Goal: Transaction & Acquisition: Purchase product/service

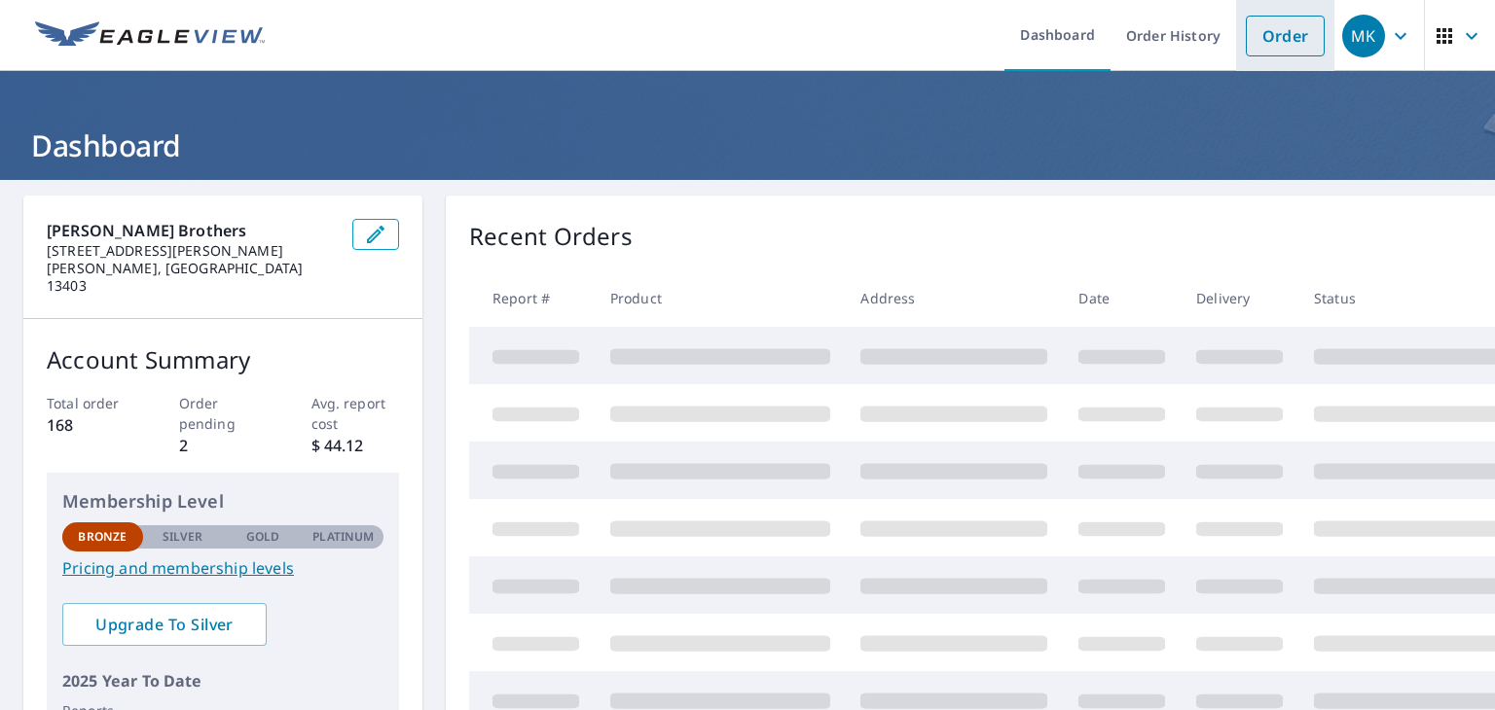
click at [1273, 38] on link "Order" at bounding box center [1285, 36] width 79 height 41
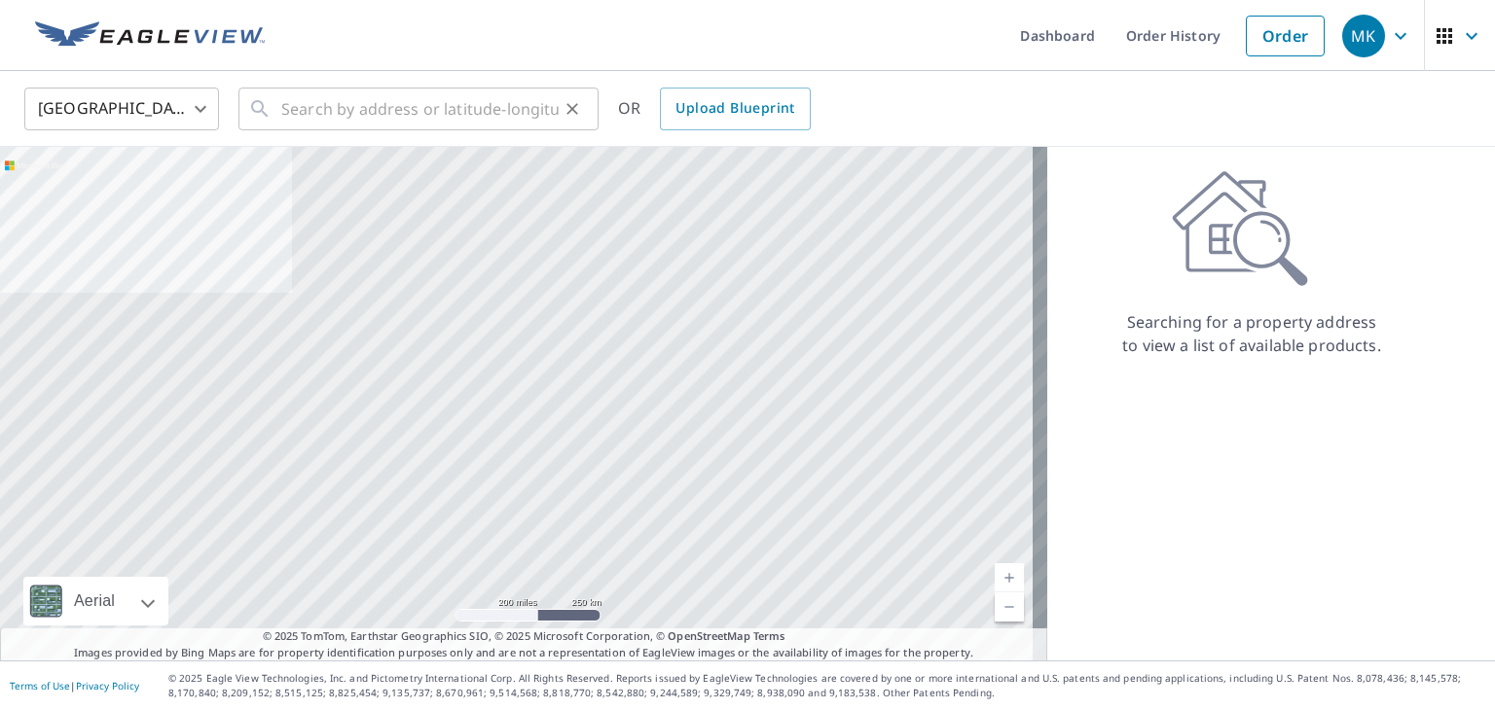
click at [256, 113] on icon at bounding box center [259, 108] width 23 height 23
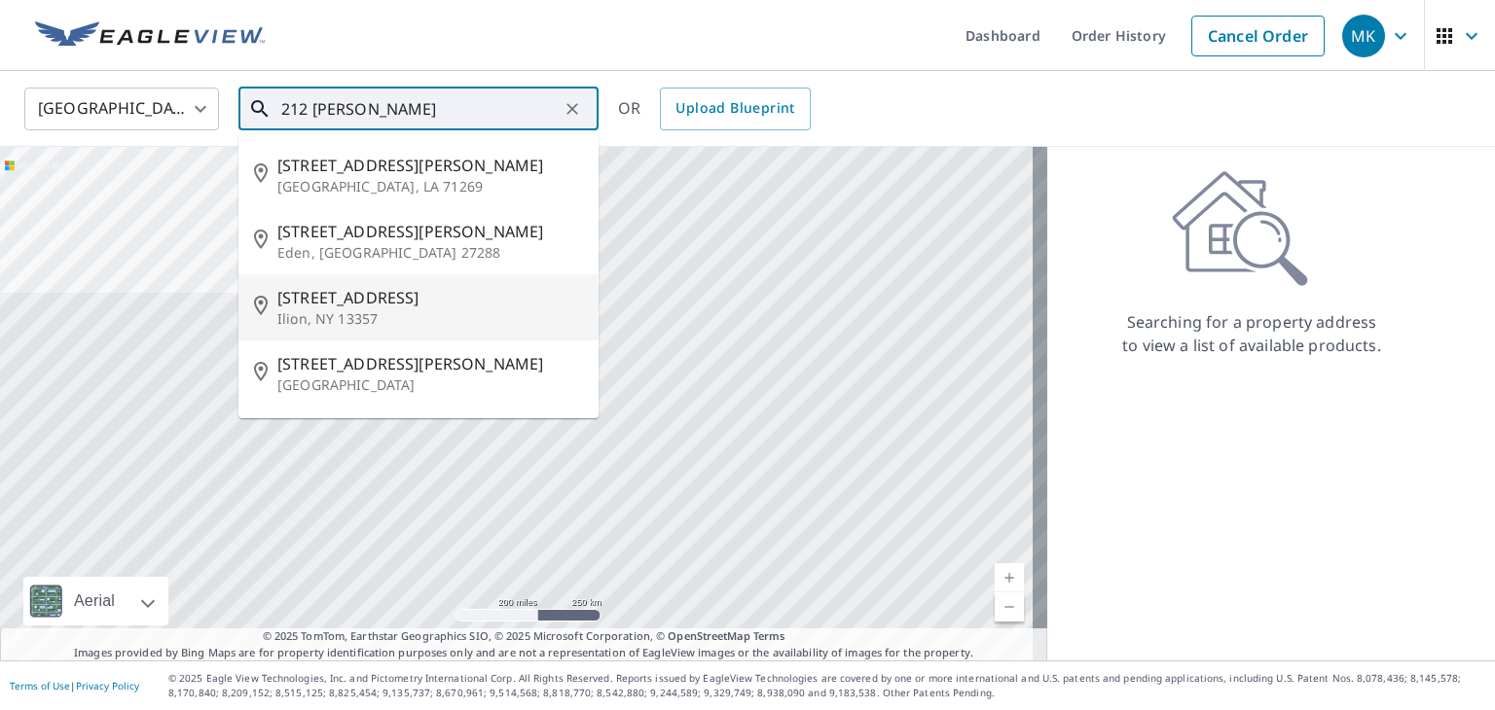
click at [355, 318] on p "Ilion, NY 13357" at bounding box center [430, 318] width 306 height 19
type input "[STREET_ADDRESS]"
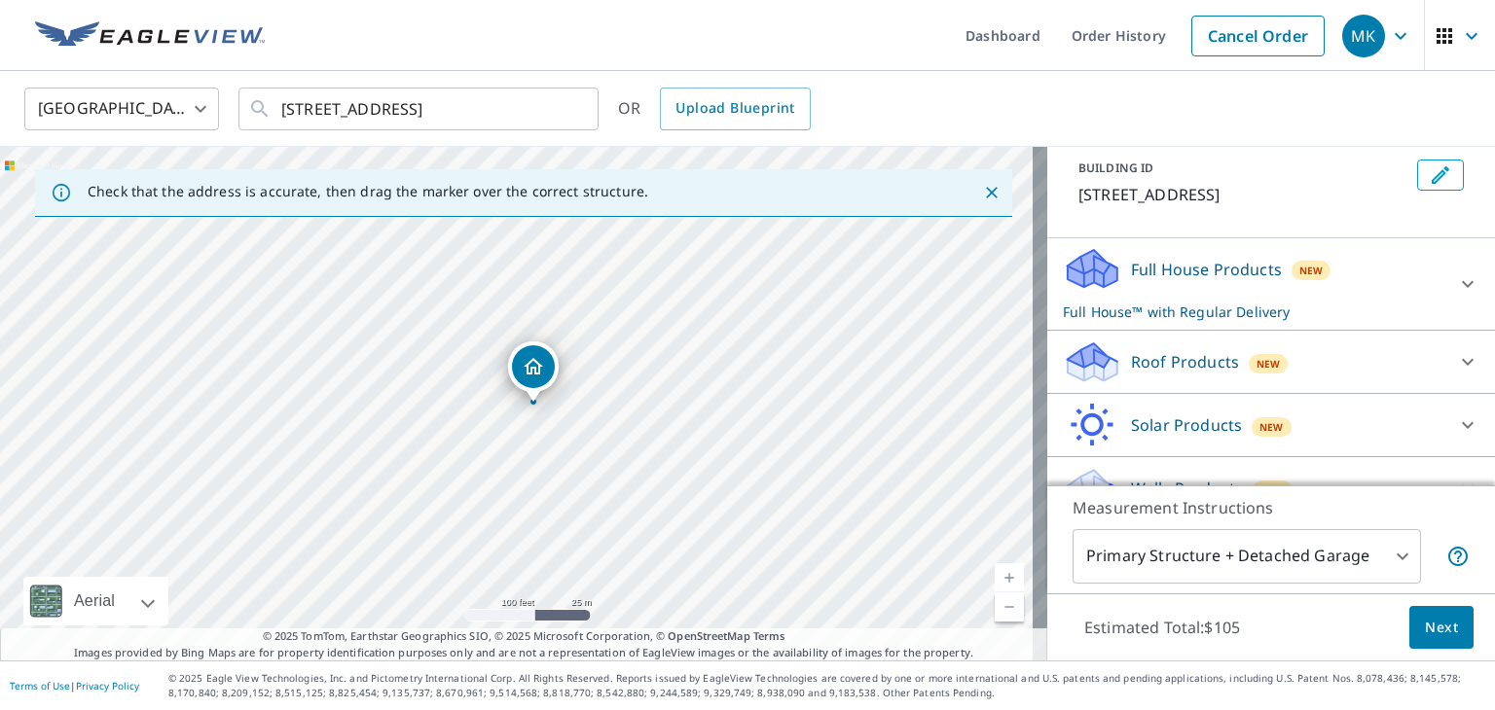
scroll to position [144, 0]
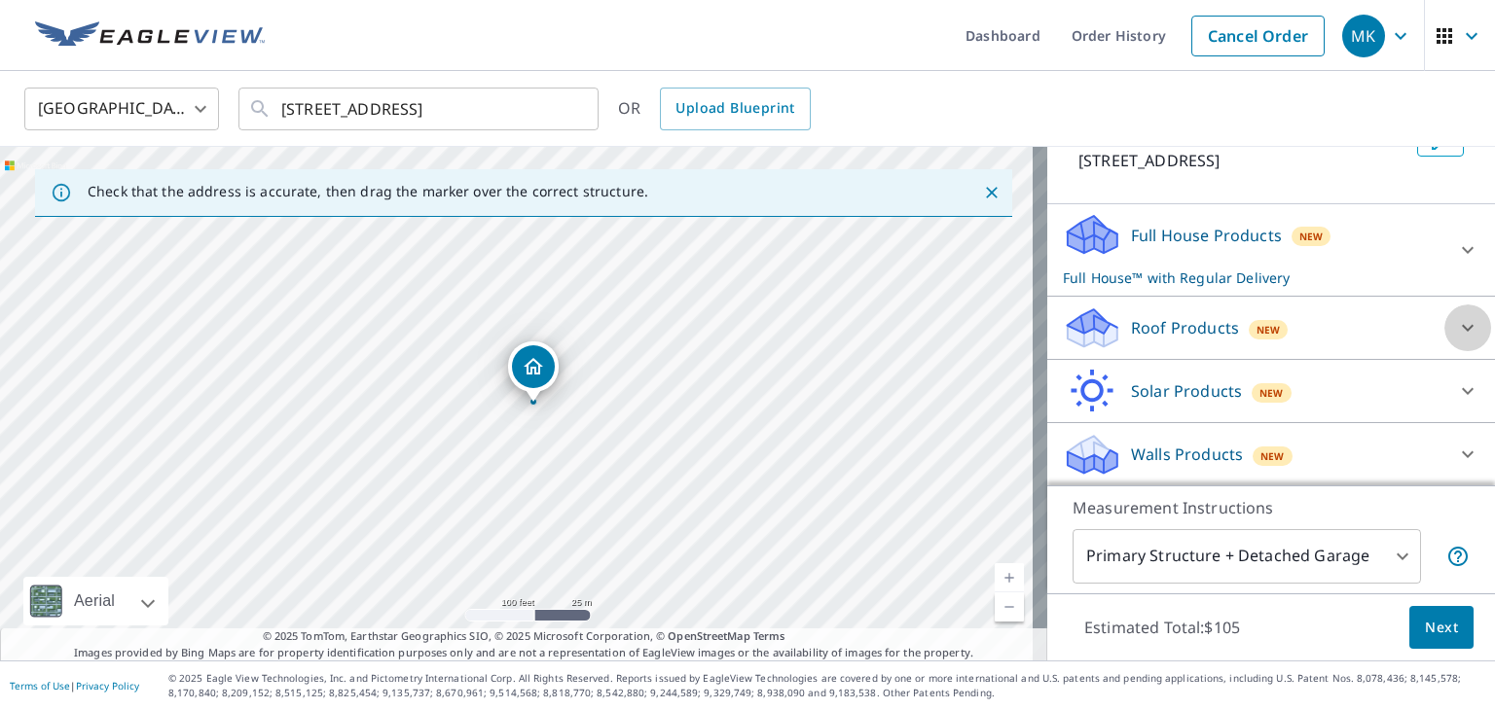
click at [1456, 320] on icon at bounding box center [1467, 327] width 23 height 23
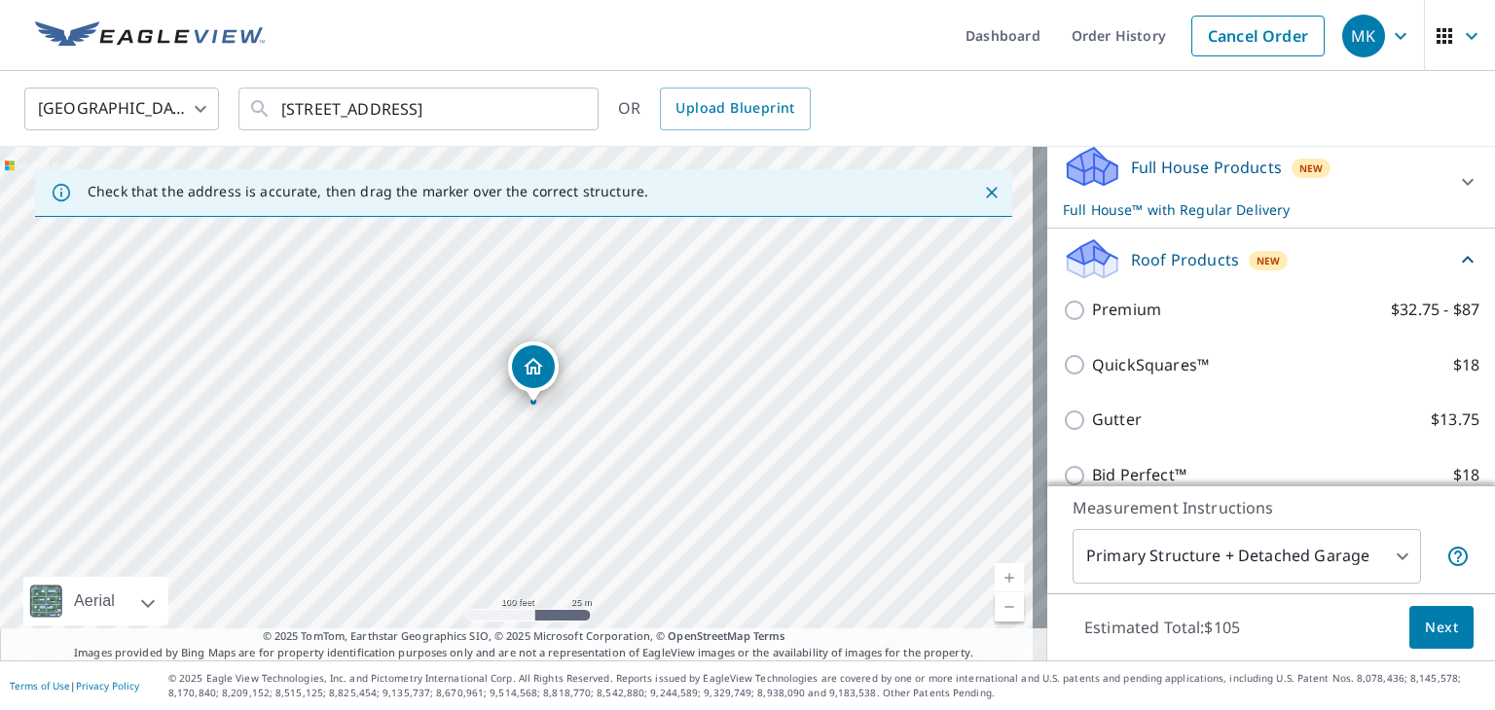
scroll to position [241, 0]
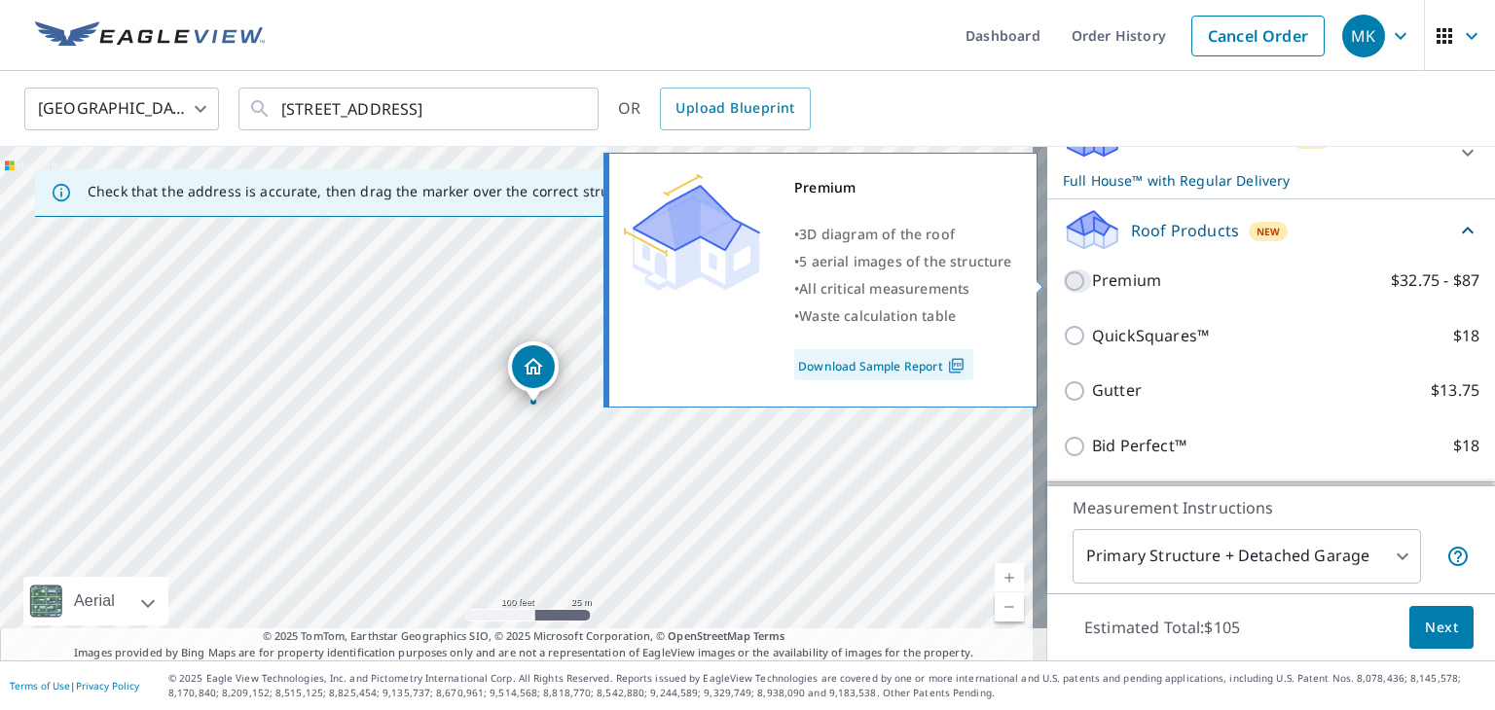
click at [1063, 278] on input "Premium $32.75 - $87" at bounding box center [1077, 281] width 29 height 23
checkbox input "true"
checkbox input "false"
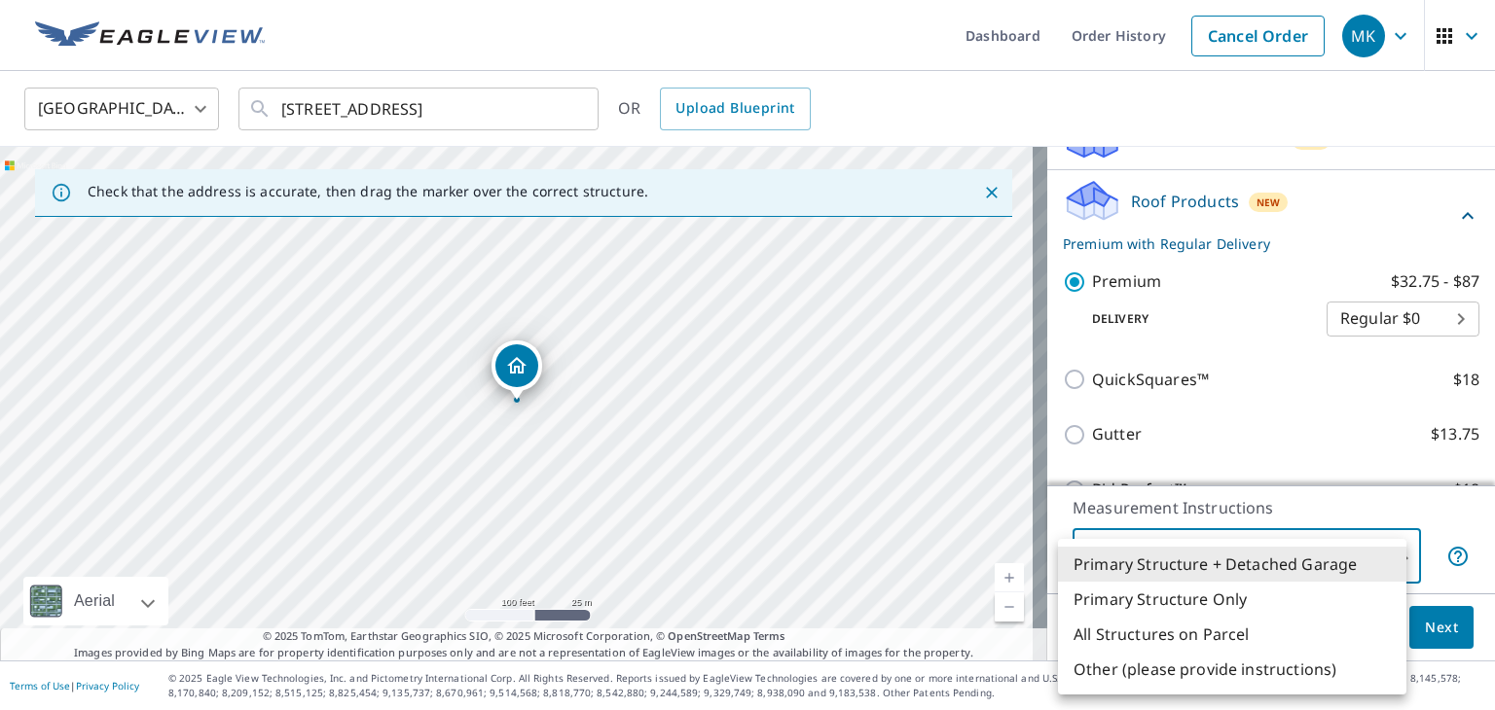
click at [1382, 555] on body "MK MK Dashboard Order History Cancel Order MK United States [GEOGRAPHIC_DATA] ​…" at bounding box center [747, 355] width 1495 height 710
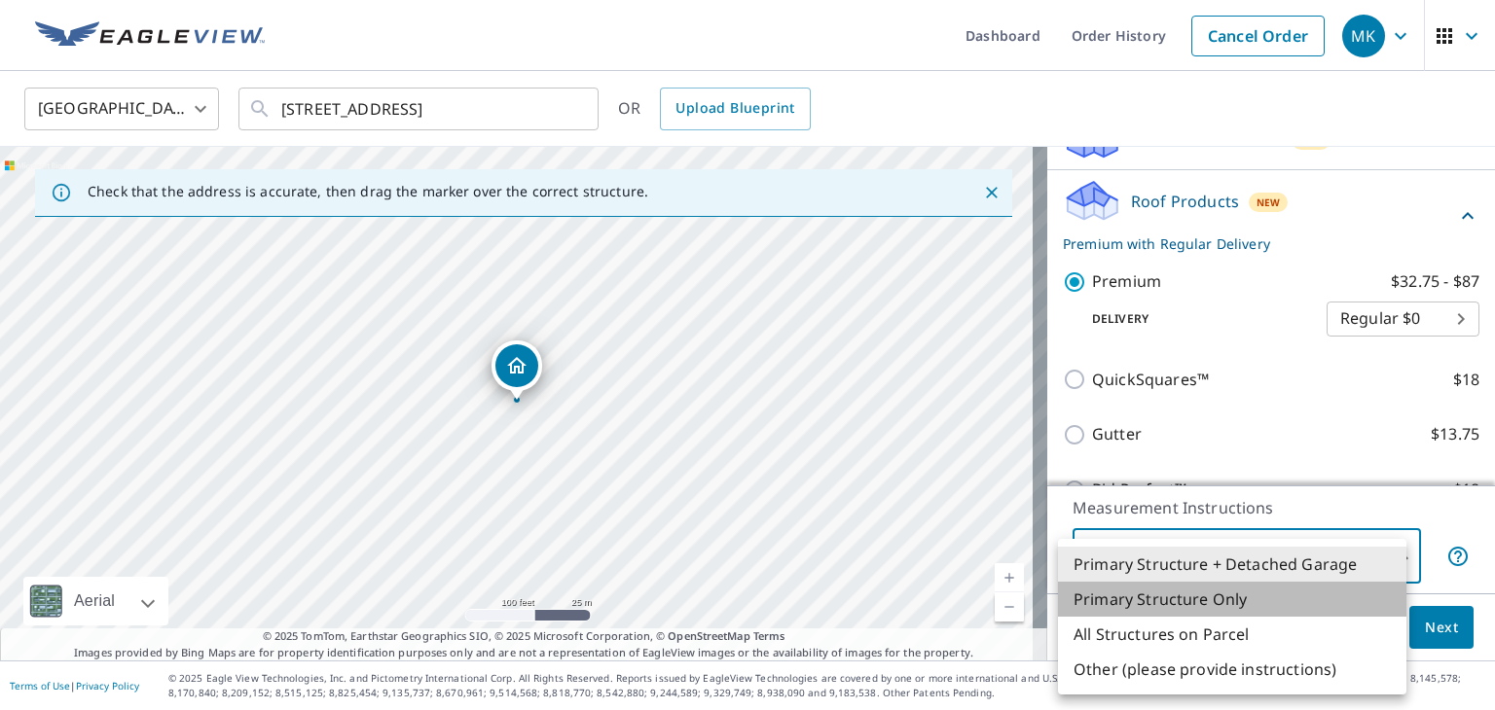
click at [1245, 599] on li "Primary Structure Only" at bounding box center [1232, 599] width 348 height 35
type input "2"
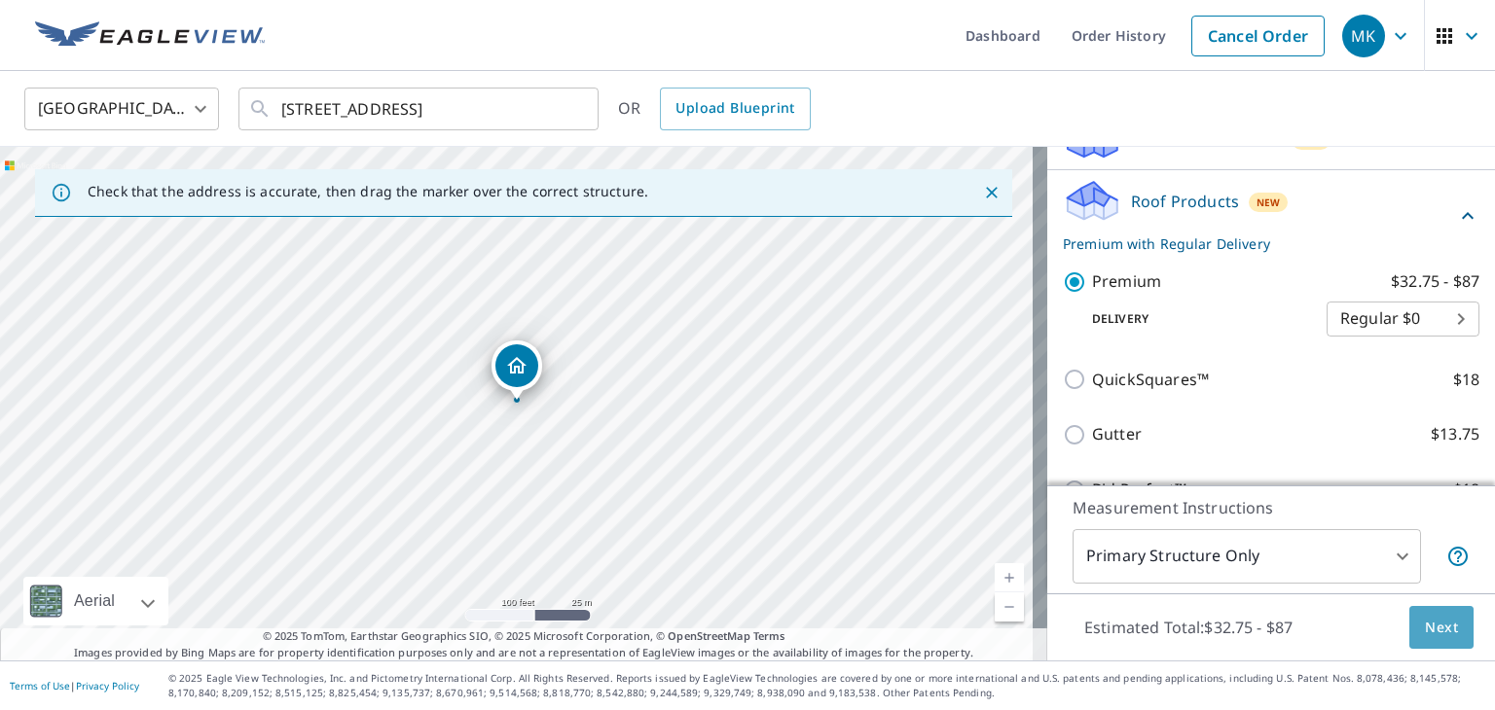
click at [1439, 634] on span "Next" at bounding box center [1441, 628] width 33 height 24
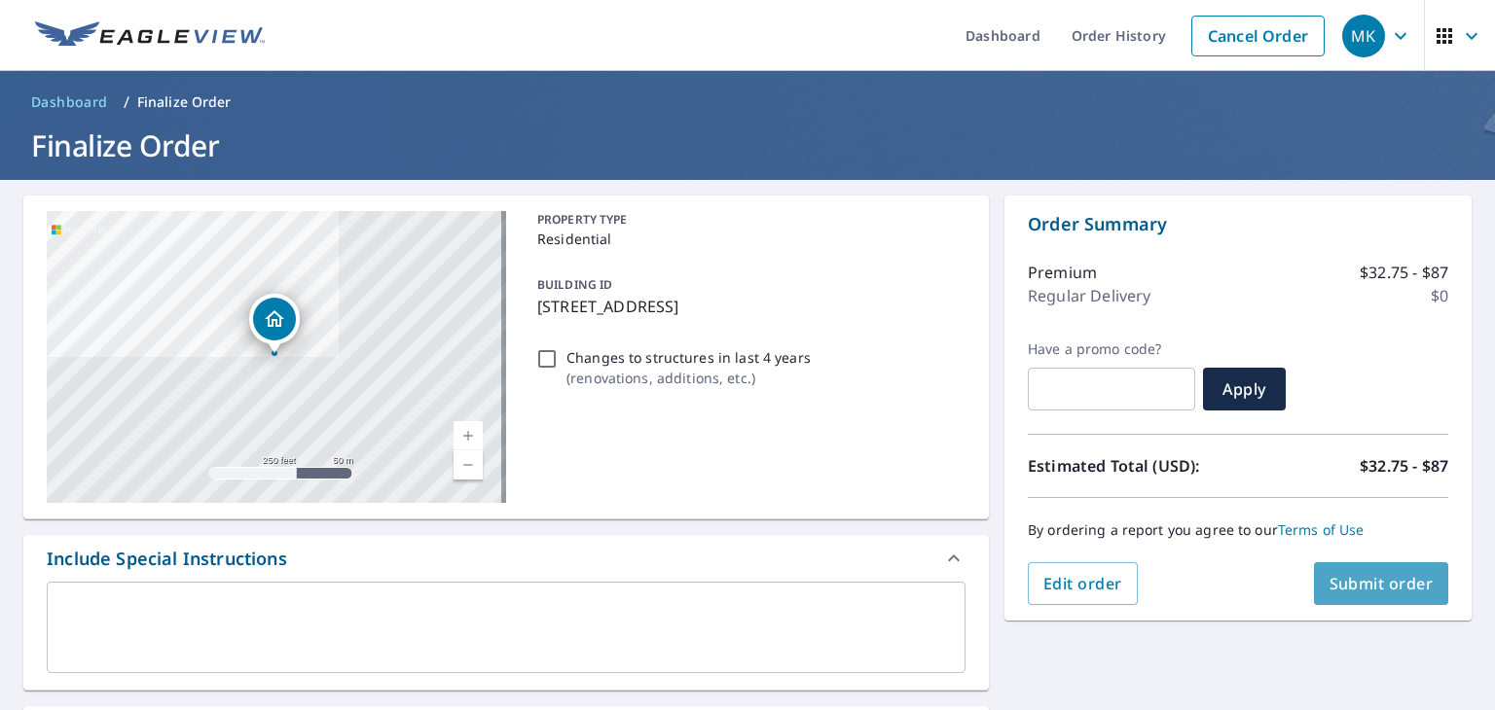
click at [1343, 585] on span "Submit order" at bounding box center [1381, 583] width 104 height 21
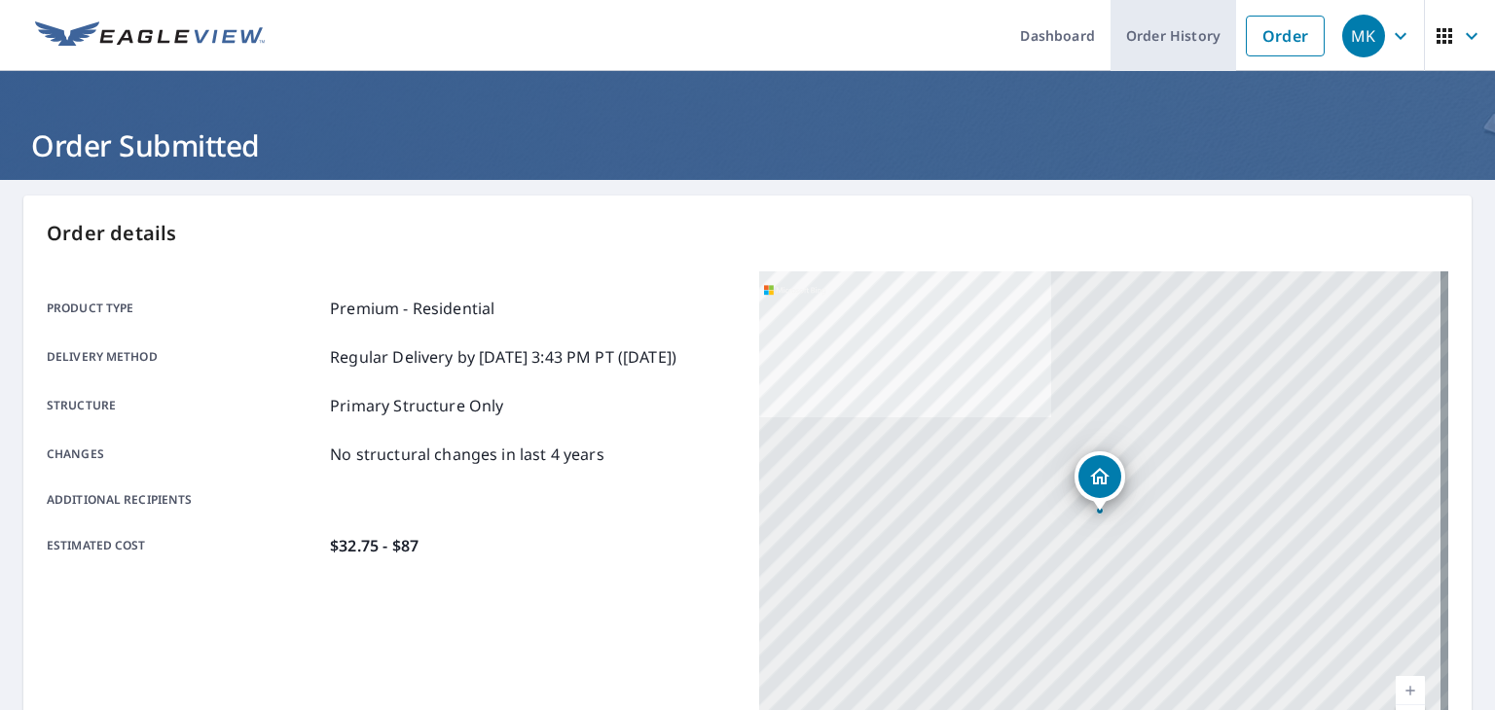
click at [1132, 38] on link "Order History" at bounding box center [1173, 35] width 126 height 71
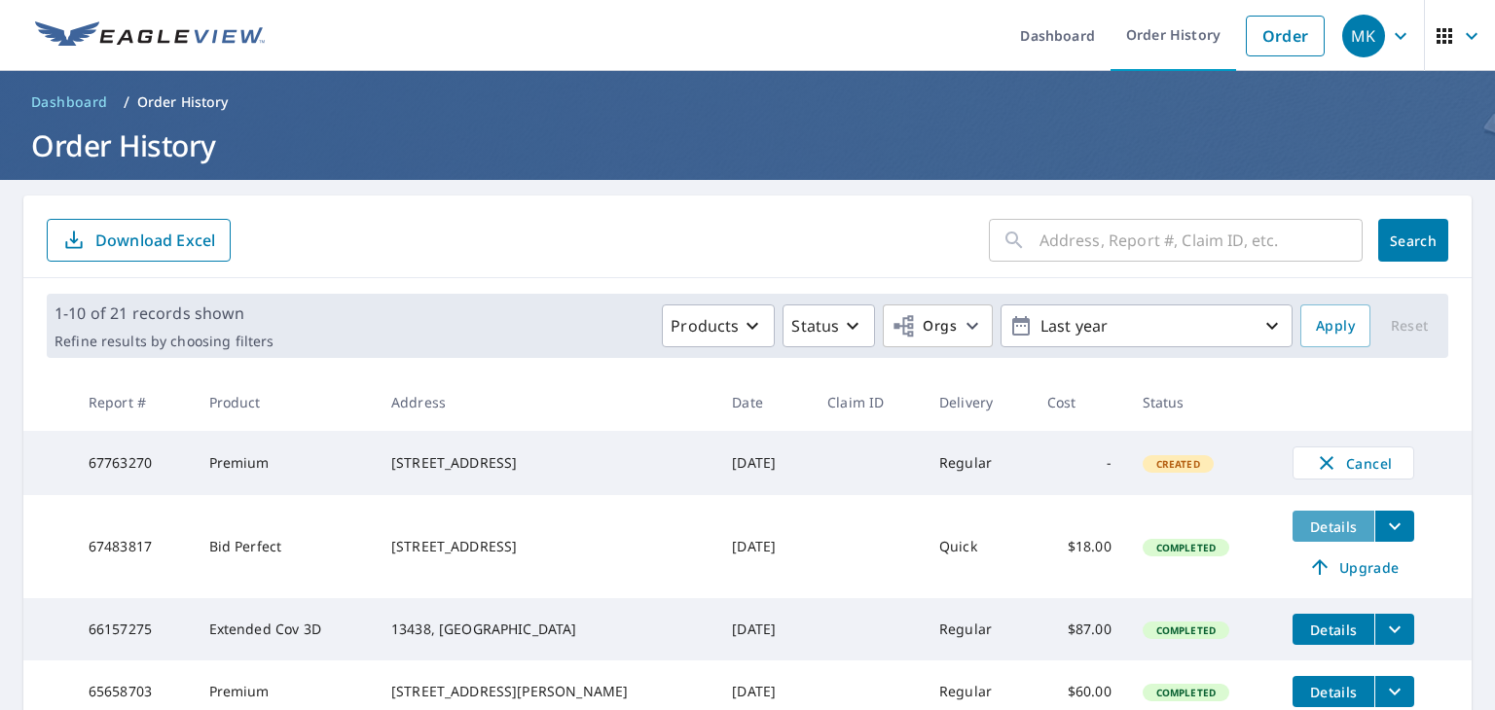
click at [1320, 534] on span "Details" at bounding box center [1333, 527] width 58 height 18
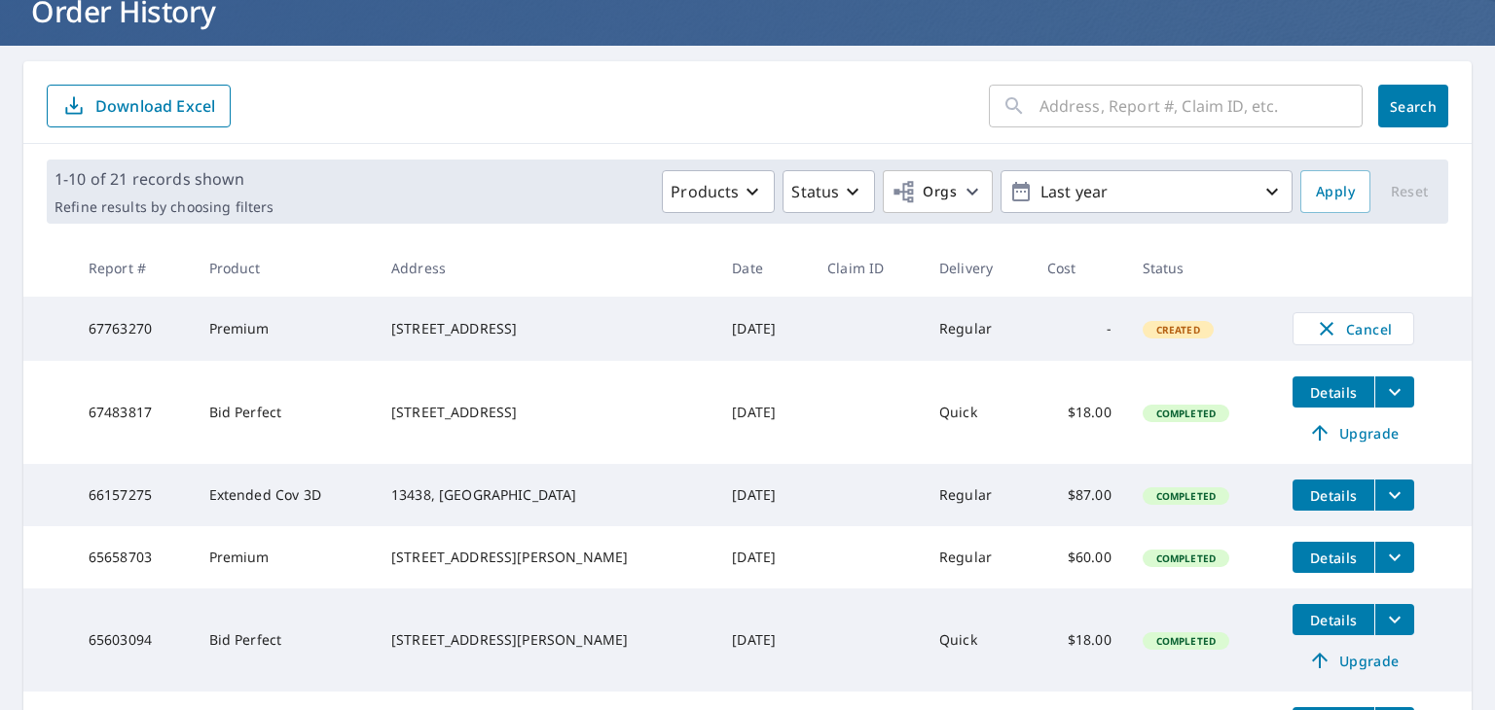
scroll to position [195, 0]
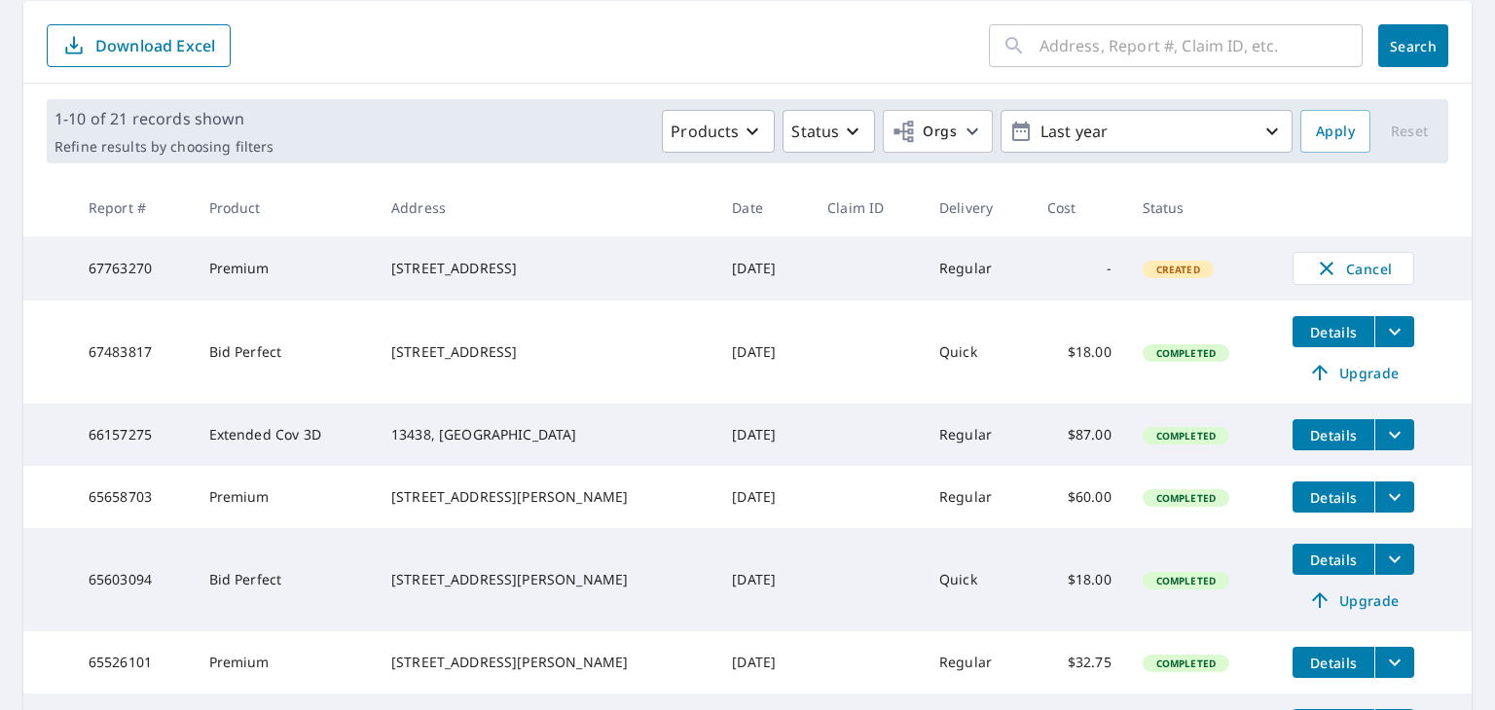
click at [1383, 337] on icon "filesDropdownBtn-67483817" at bounding box center [1394, 331] width 23 height 23
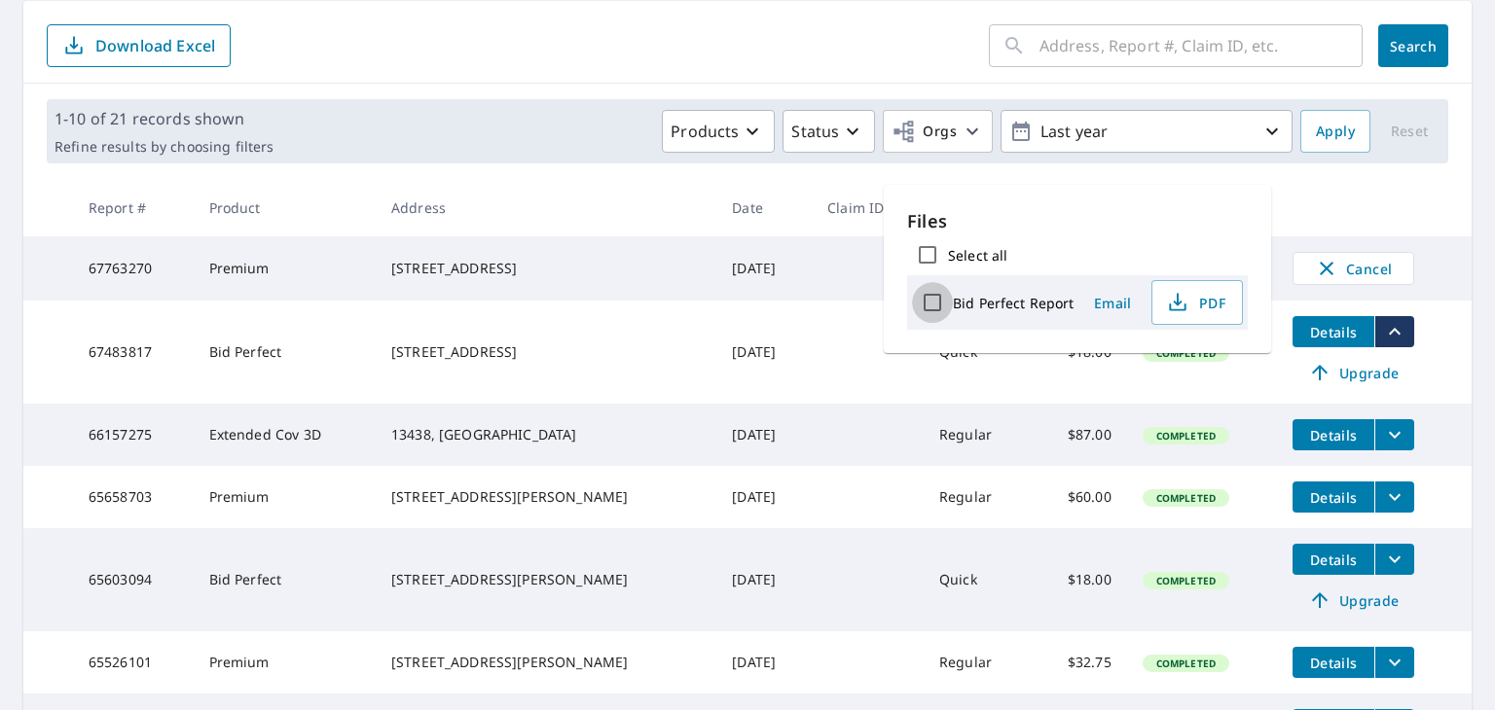
click at [944, 308] on input "Bid Perfect Report" at bounding box center [932, 302] width 41 height 41
checkbox input "true"
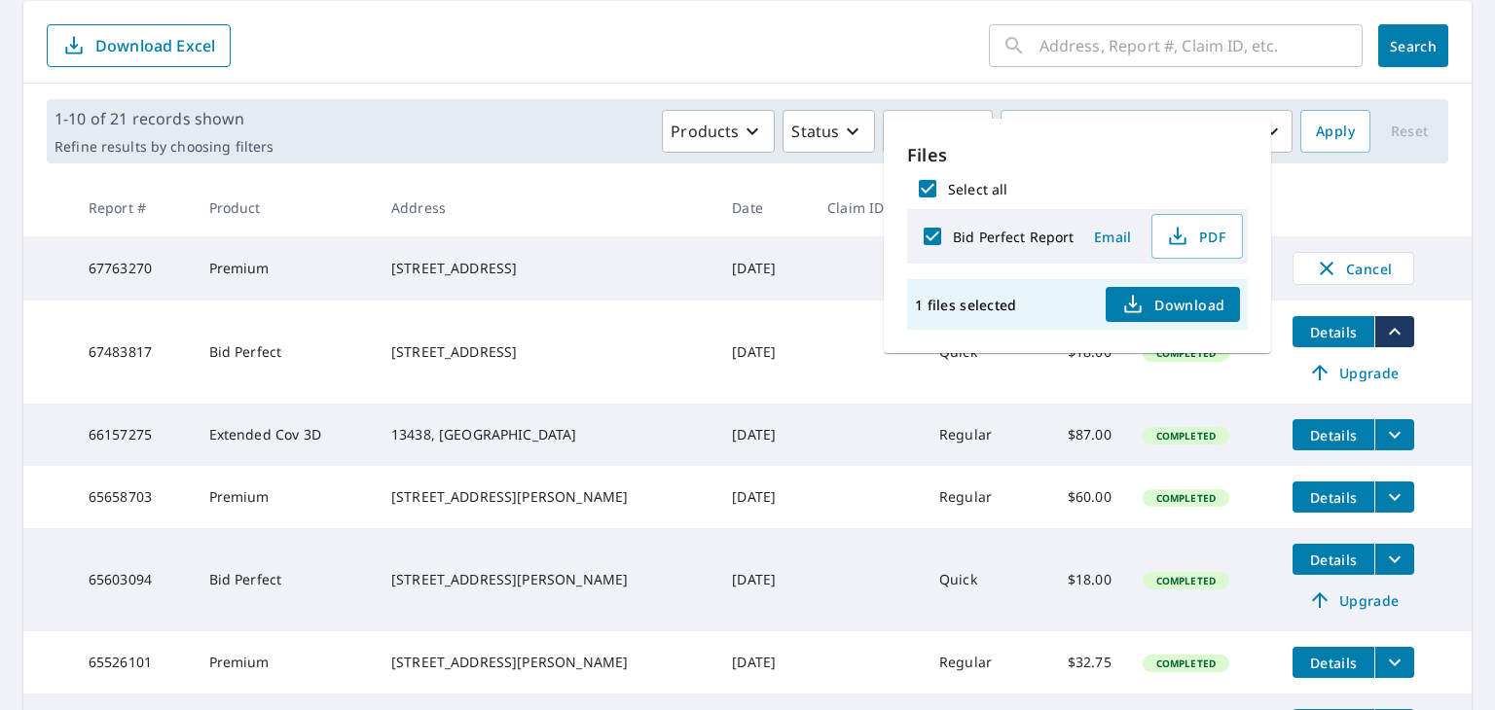
click at [1146, 309] on span "Download" at bounding box center [1172, 304] width 103 height 23
